Goal: Check status: Check status

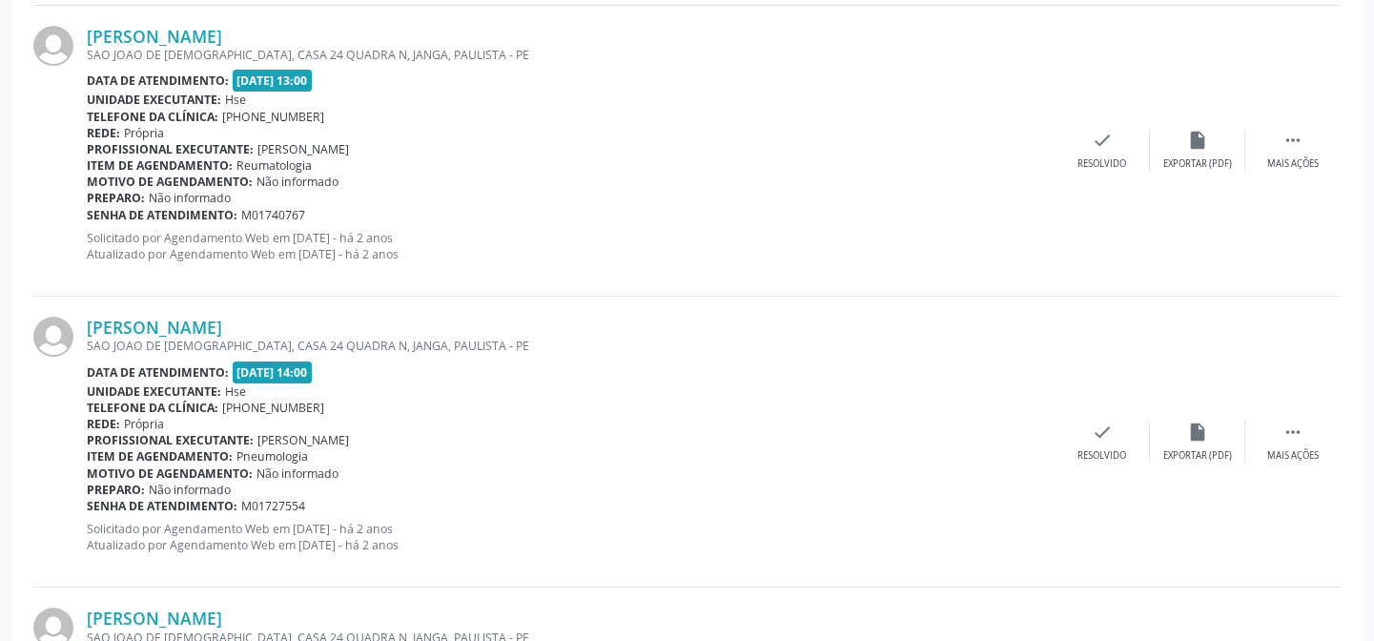
scroll to position [970, 0]
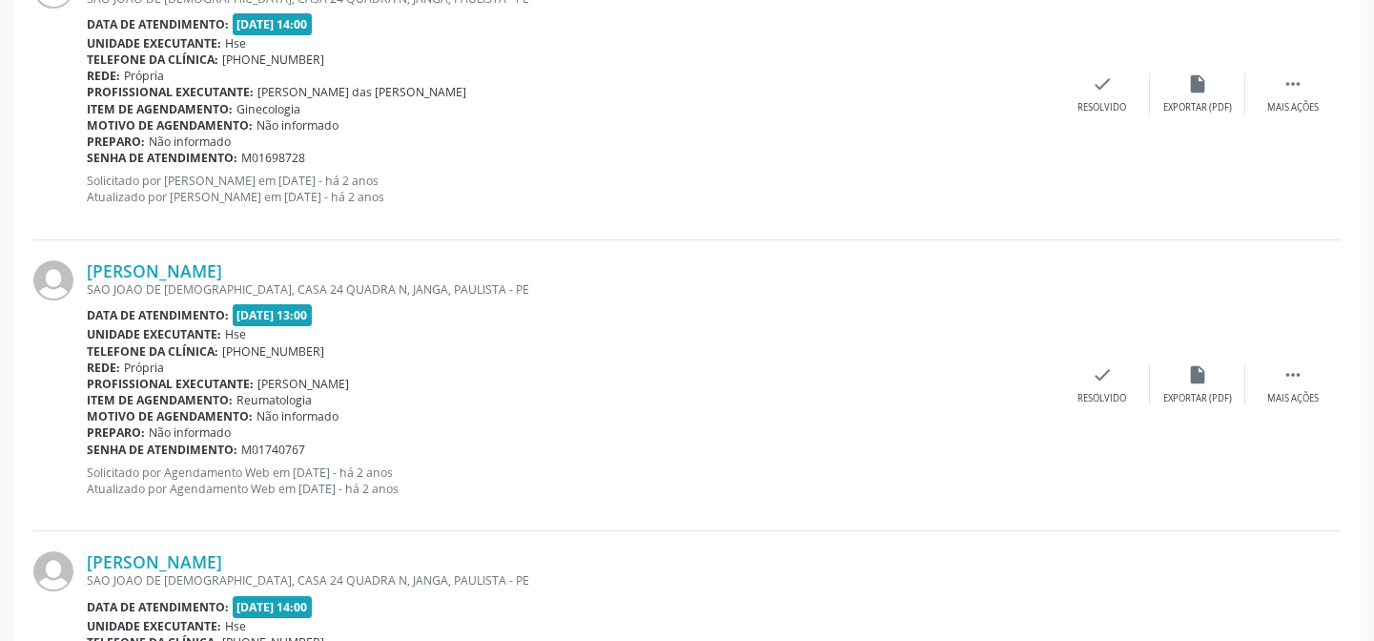
click at [410, 189] on p "Solicitado por [PERSON_NAME] em [DATE] - há 2 anos Atualizado por [PERSON_NAME]…" at bounding box center [571, 189] width 968 height 32
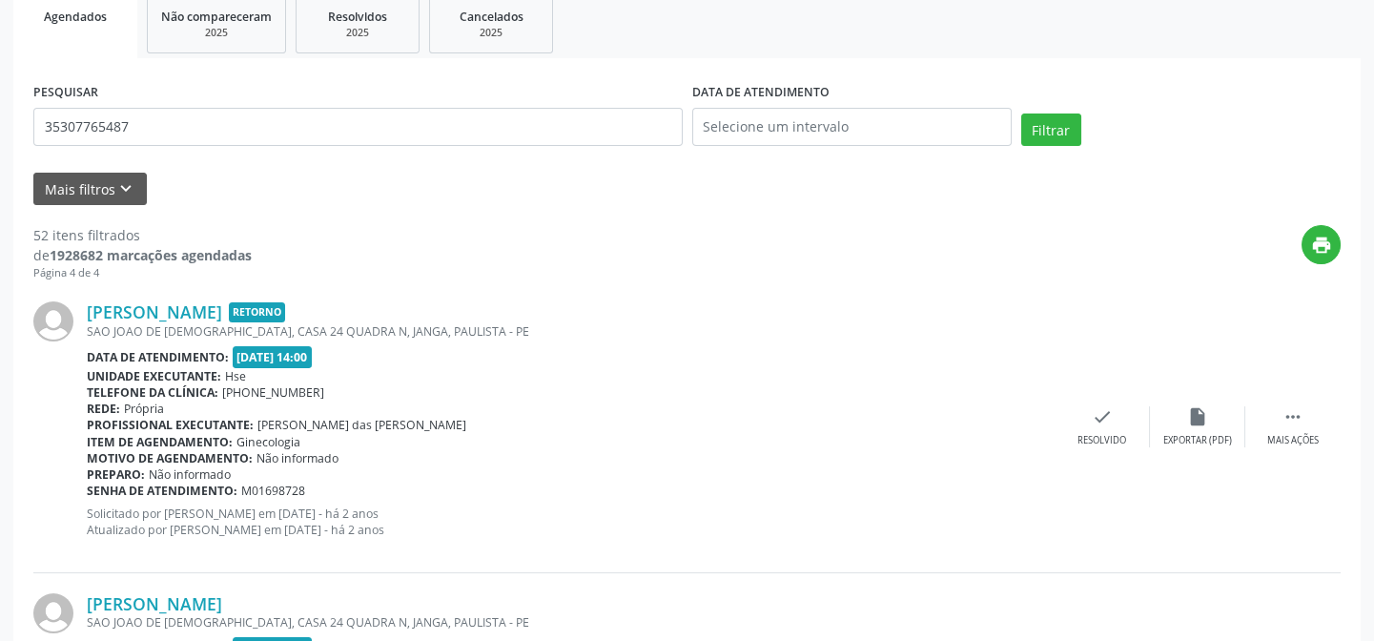
scroll to position [276, 0]
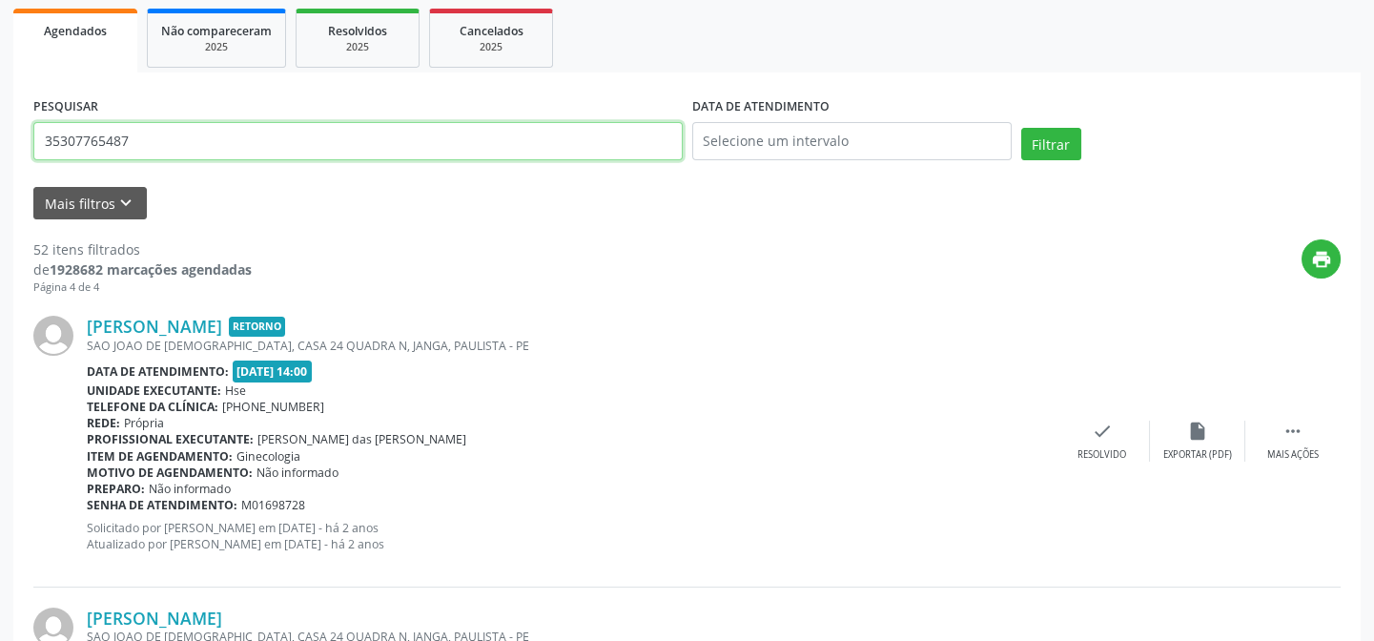
click at [156, 133] on input "35307765487" at bounding box center [357, 141] width 649 height 38
type input "3"
click at [1021, 128] on button "Filtrar" at bounding box center [1051, 144] width 60 height 32
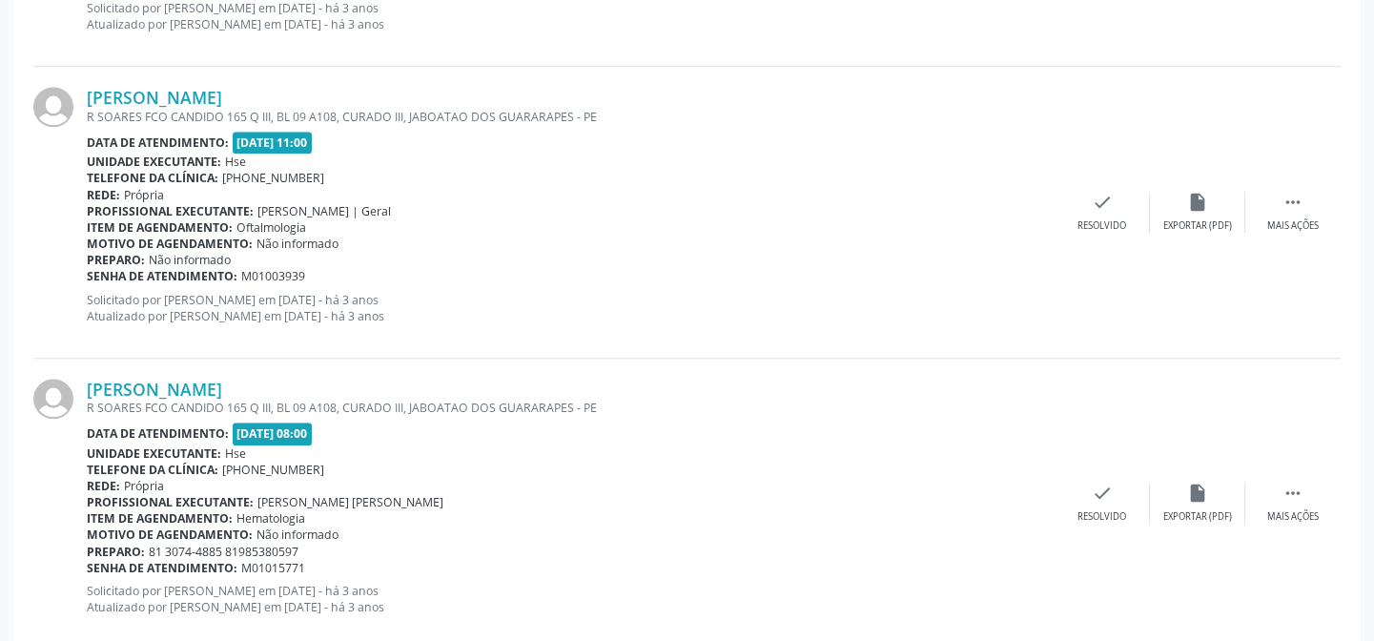
scroll to position [4380, 0]
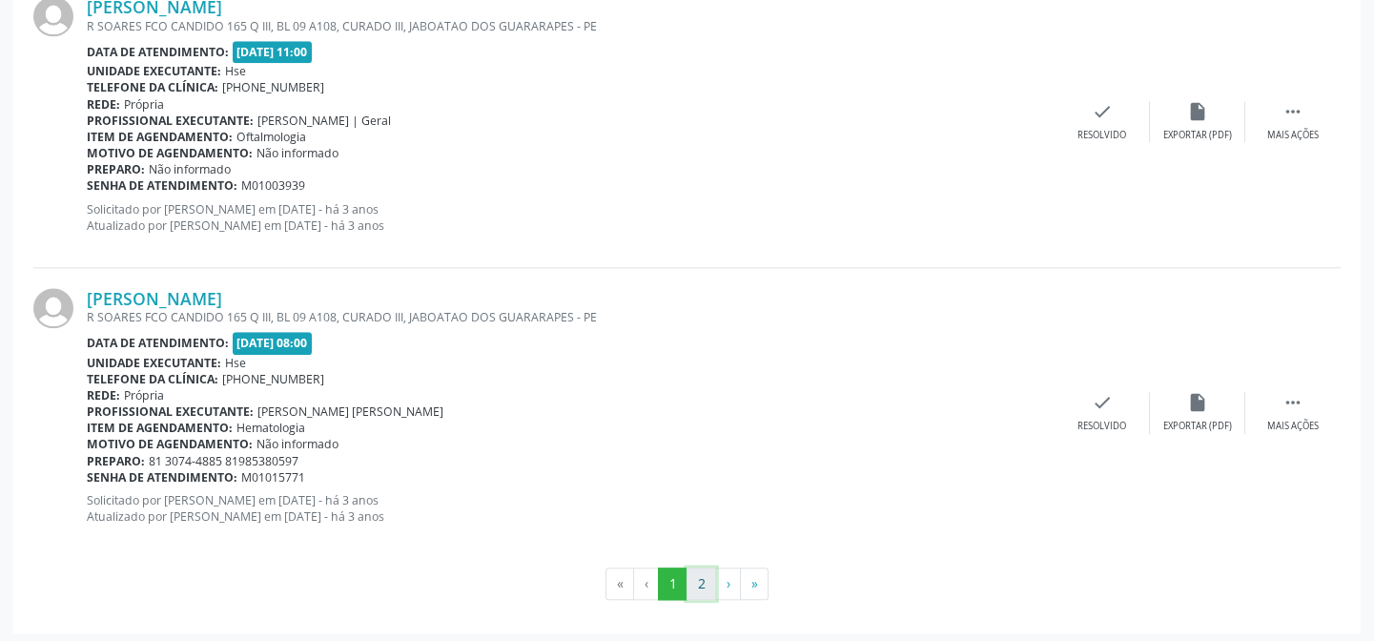
click at [705, 571] on button "2" at bounding box center [701, 583] width 30 height 32
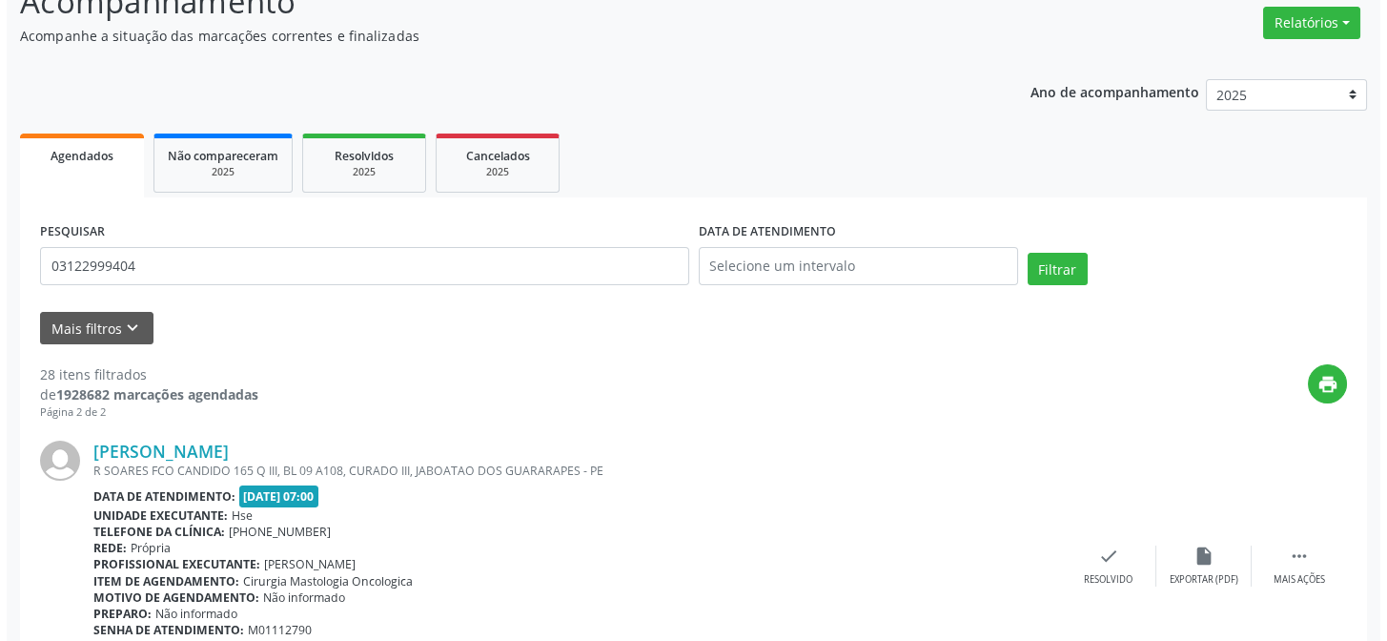
scroll to position [0, 0]
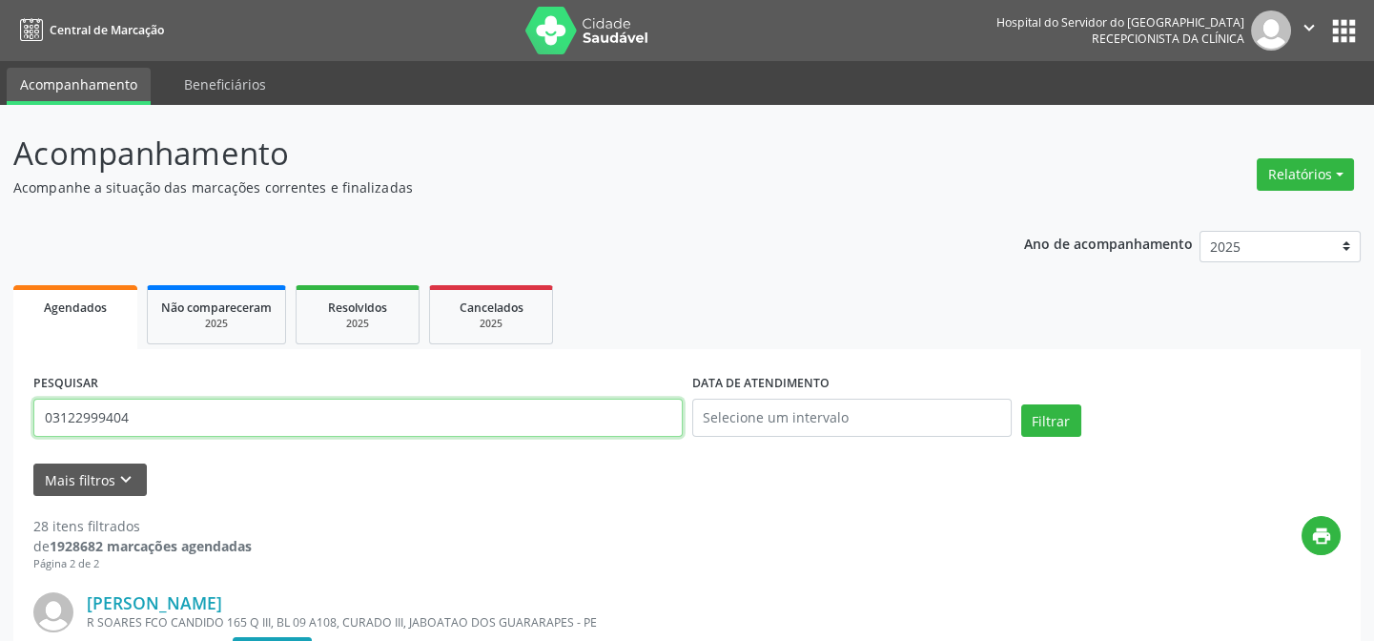
drag, startPoint x: 143, startPoint y: 416, endPoint x: 295, endPoint y: 359, distance: 161.7
click at [144, 416] on input "03122999404" at bounding box center [357, 417] width 649 height 38
type input "0"
click at [1021, 404] on button "Filtrar" at bounding box center [1051, 420] width 60 height 32
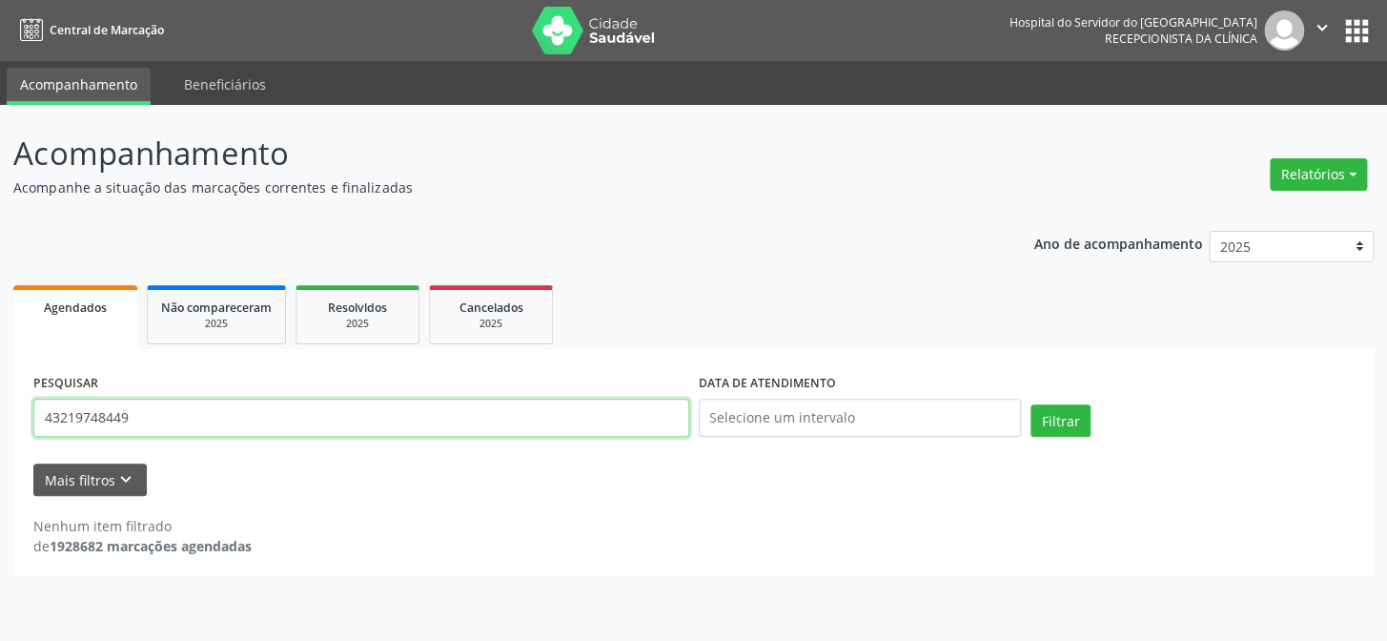
click at [157, 420] on input "43219748449" at bounding box center [361, 417] width 656 height 38
type input "4"
